Goal: Check status

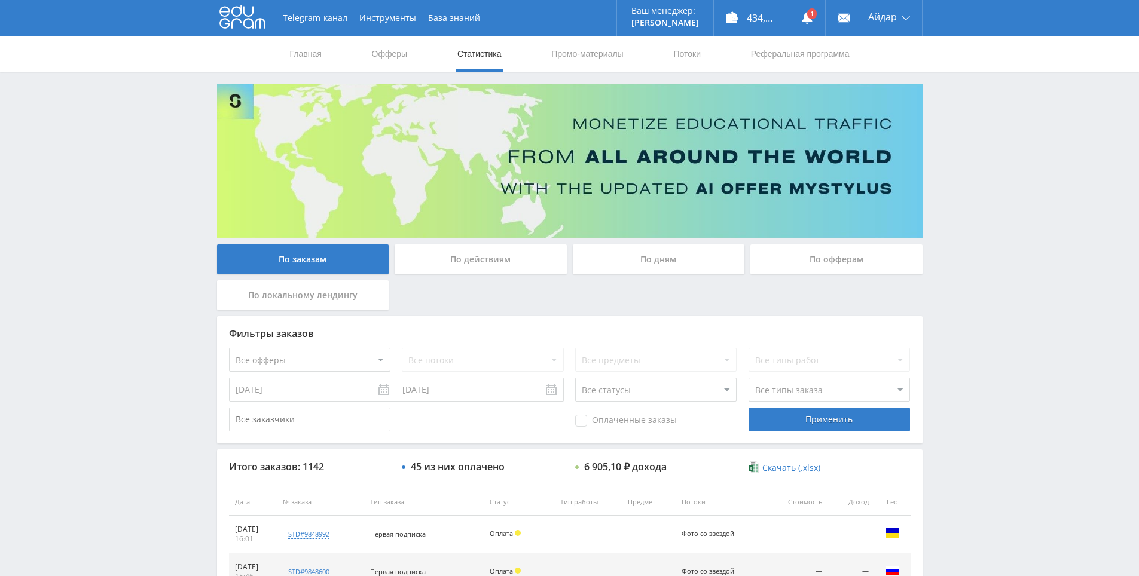
drag, startPoint x: 407, startPoint y: 184, endPoint x: 369, endPoint y: 109, distance: 84.2
drag, startPoint x: 956, startPoint y: 224, endPoint x: 739, endPoint y: 8, distance: 306.5
click at [801, 17] on icon at bounding box center [807, 18] width 12 height 12
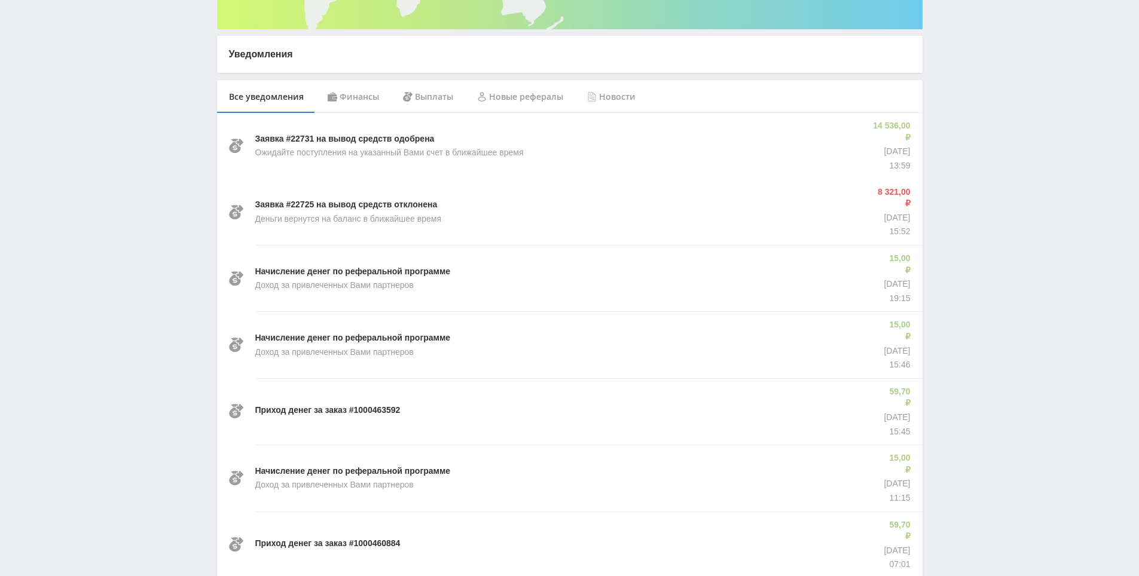
scroll to position [224, 0]
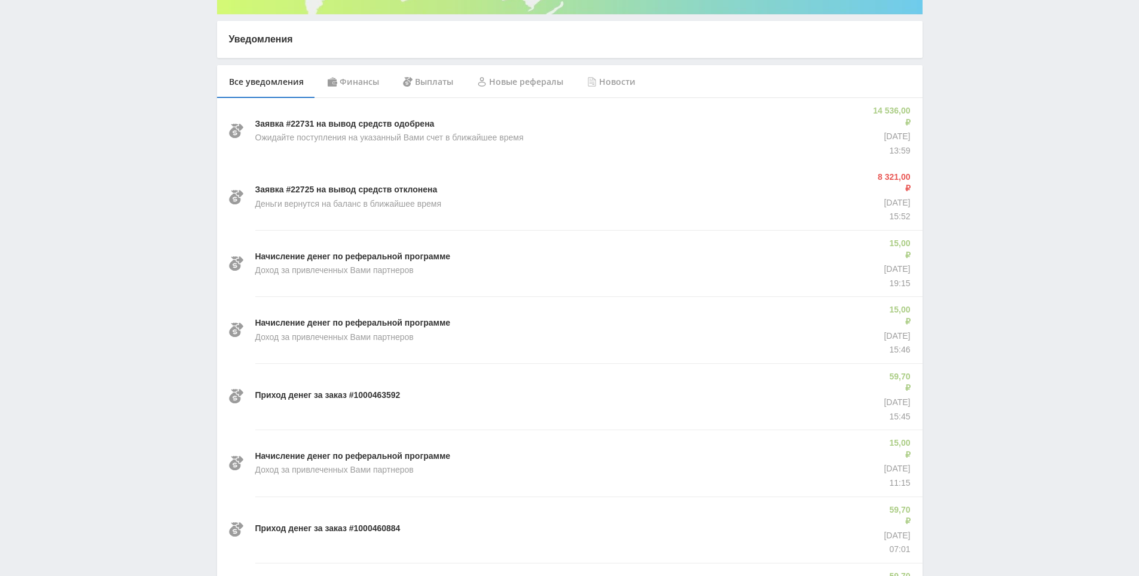
drag, startPoint x: 1040, startPoint y: 340, endPoint x: 1041, endPoint y: 358, distance: 18.6
